Goal: Complete application form: Complete application form

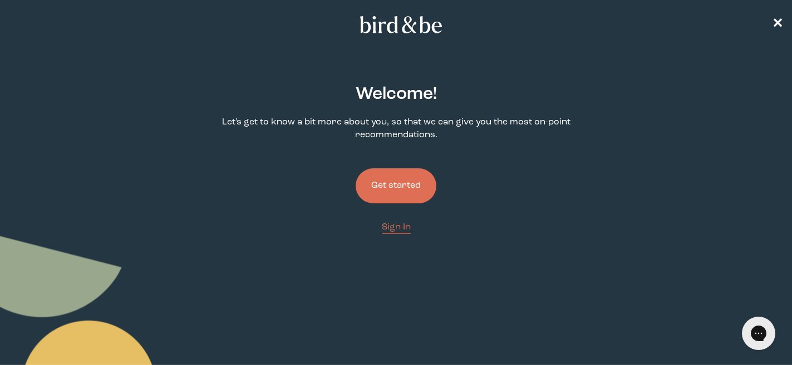
click at [382, 197] on button "Get started" at bounding box center [395, 186] width 81 height 35
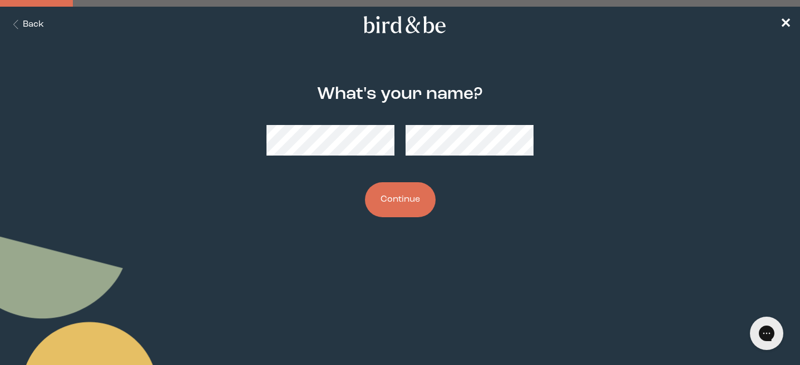
click at [390, 210] on button "Continue" at bounding box center [400, 199] width 71 height 35
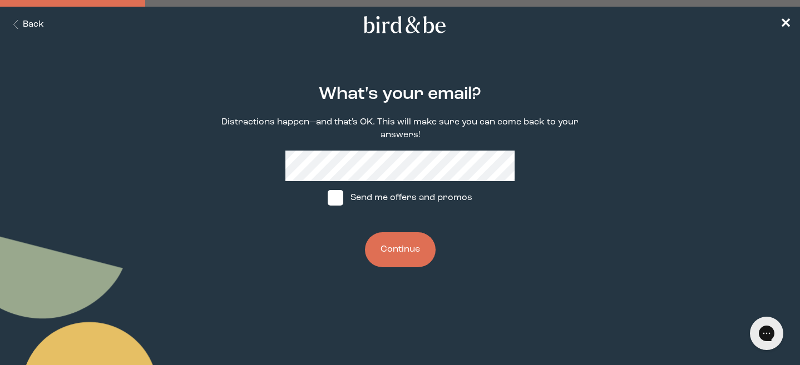
click at [403, 252] on button "Continue" at bounding box center [400, 250] width 71 height 35
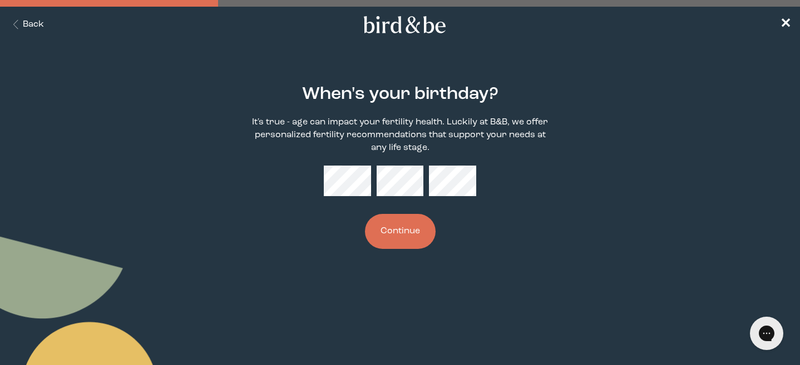
click at [390, 233] on button "Continue" at bounding box center [400, 231] width 71 height 35
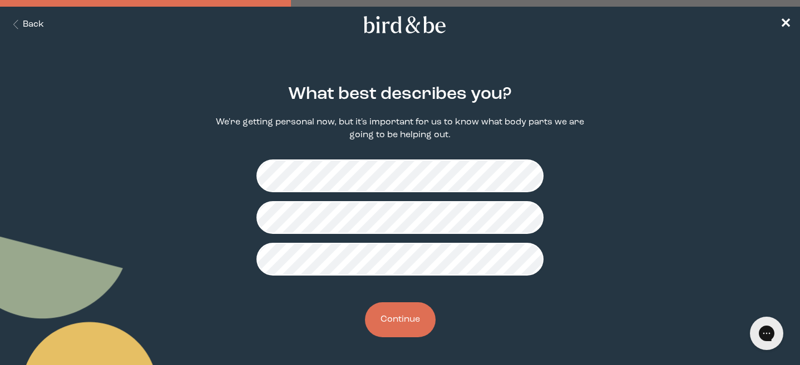
click at [389, 323] on button "Continue" at bounding box center [400, 320] width 71 height 35
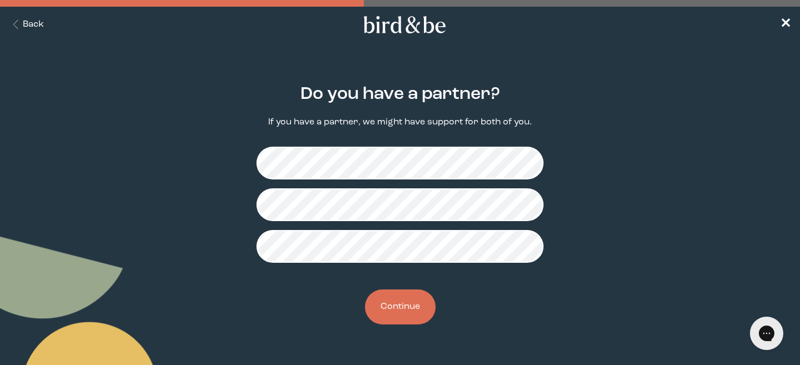
click at [402, 315] on button "Continue" at bounding box center [400, 307] width 71 height 35
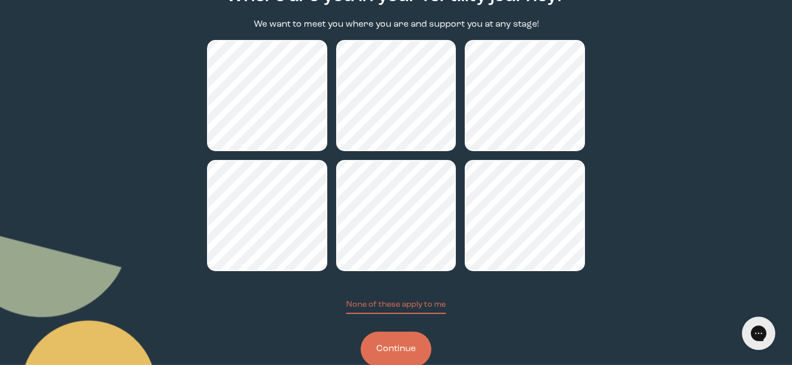
scroll to position [120, 0]
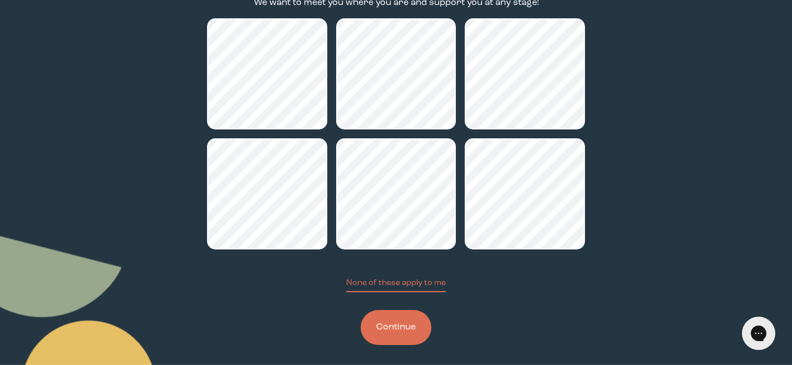
click at [393, 329] on button "Continue" at bounding box center [395, 327] width 71 height 35
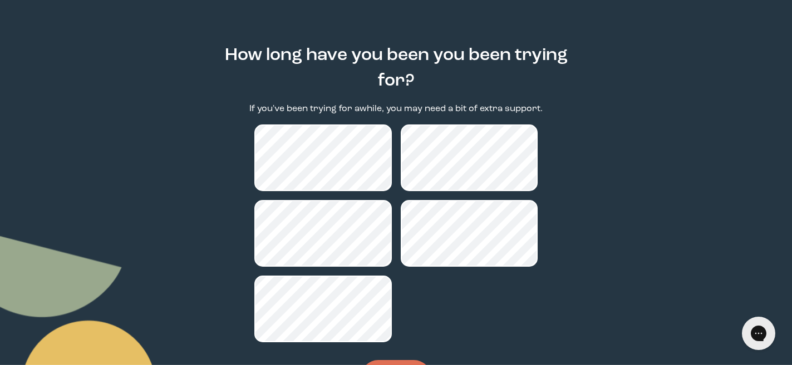
scroll to position [96, 0]
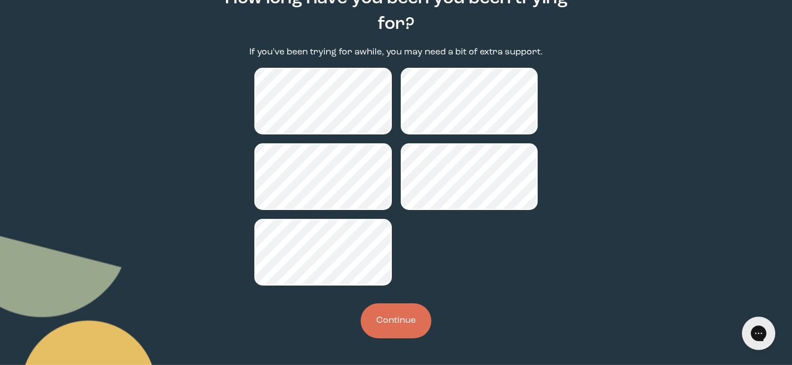
click at [399, 328] on button "Continue" at bounding box center [395, 321] width 71 height 35
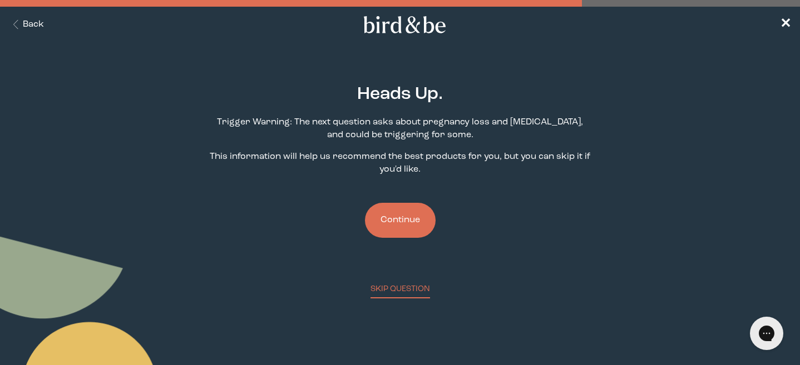
click at [397, 212] on button "Continue" at bounding box center [400, 220] width 71 height 35
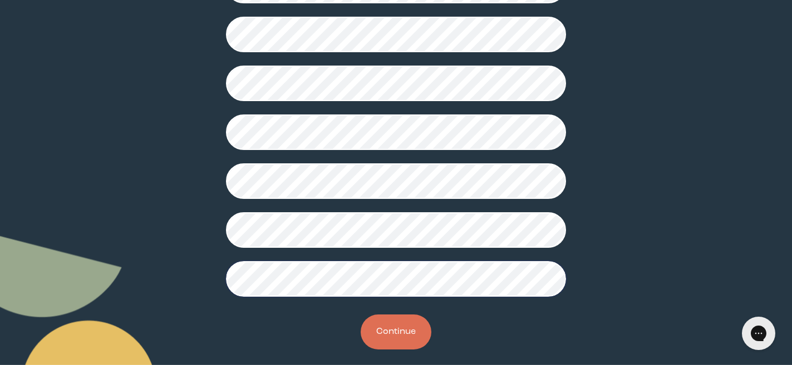
scroll to position [319, 0]
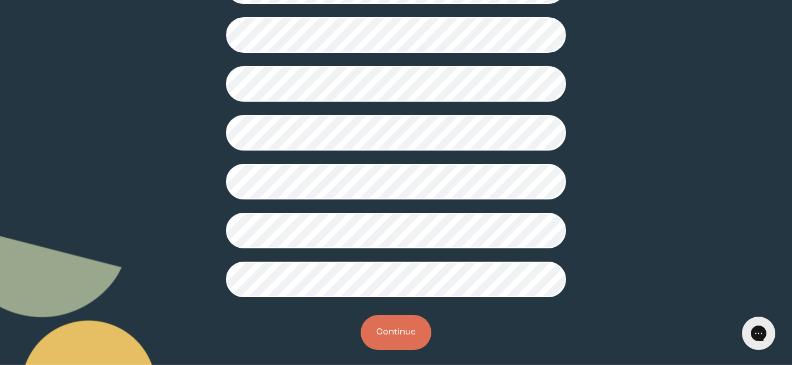
click at [400, 332] on button "Continue" at bounding box center [395, 332] width 71 height 35
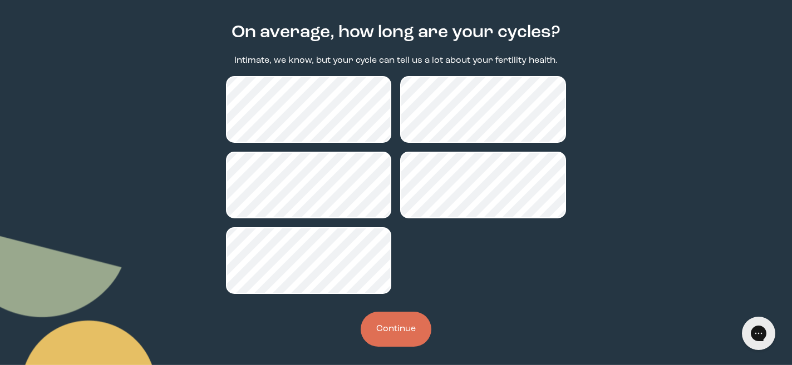
scroll to position [70, 0]
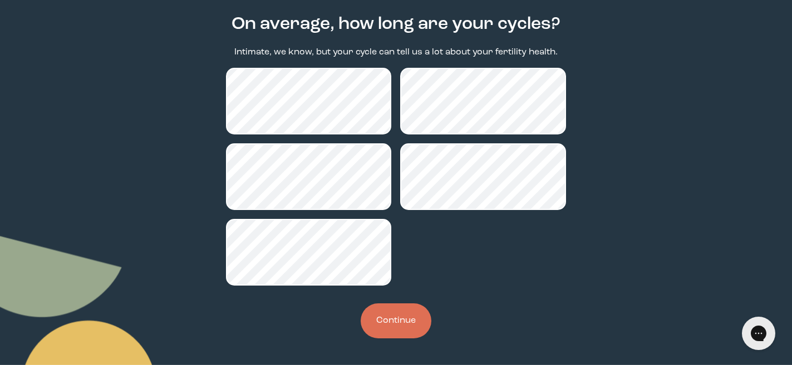
click at [404, 318] on button "Continue" at bounding box center [395, 321] width 71 height 35
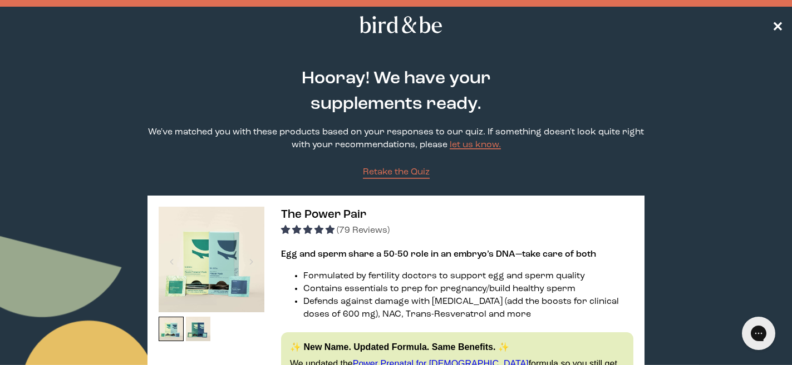
click at [775, 20] on span "✕" at bounding box center [777, 24] width 11 height 13
